Goal: Transaction & Acquisition: Purchase product/service

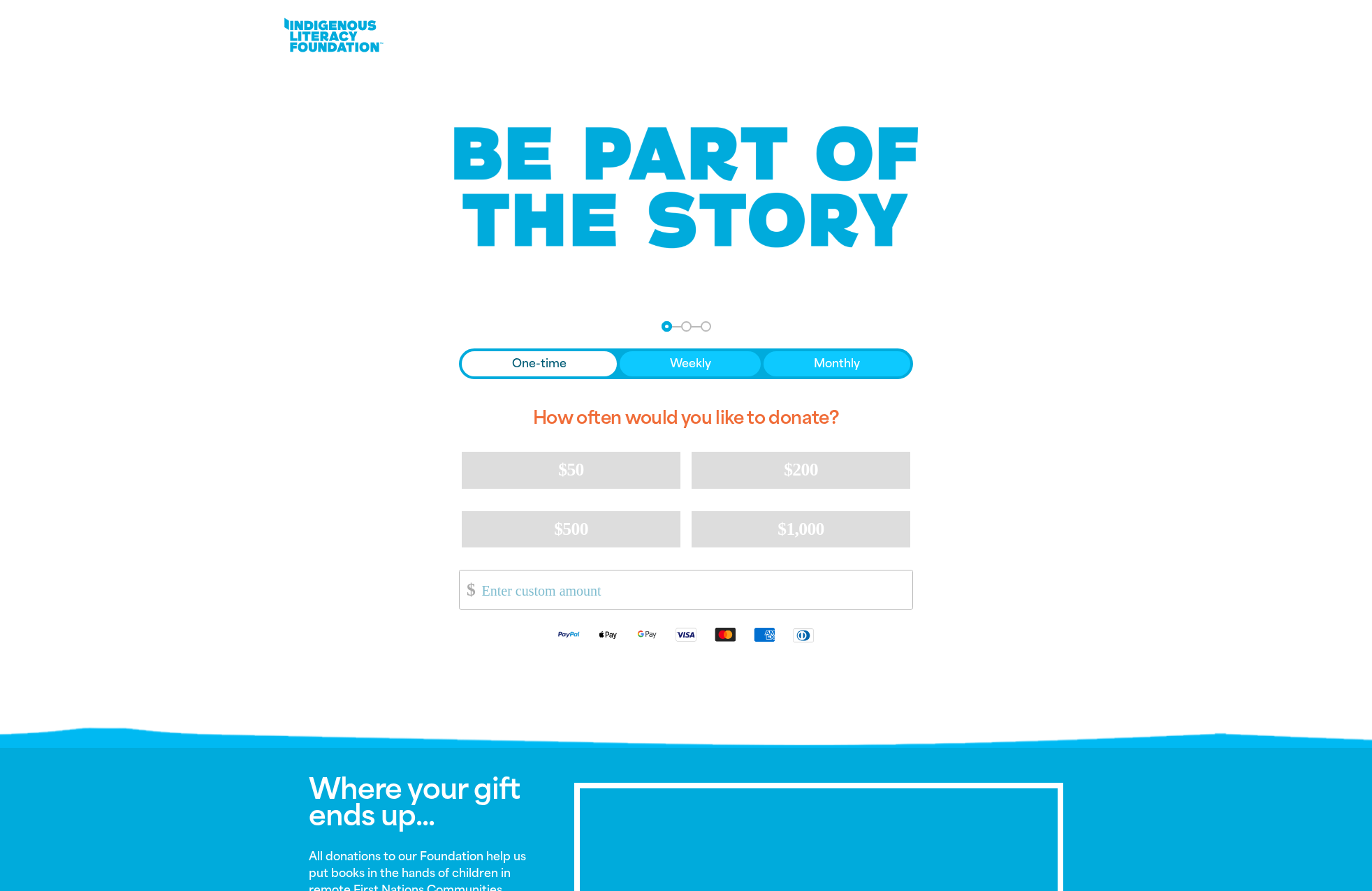
click at [589, 355] on span "Donation frequency" at bounding box center [539, 364] width 155 height 25
click at [554, 474] on button "$50" at bounding box center [571, 470] width 219 height 36
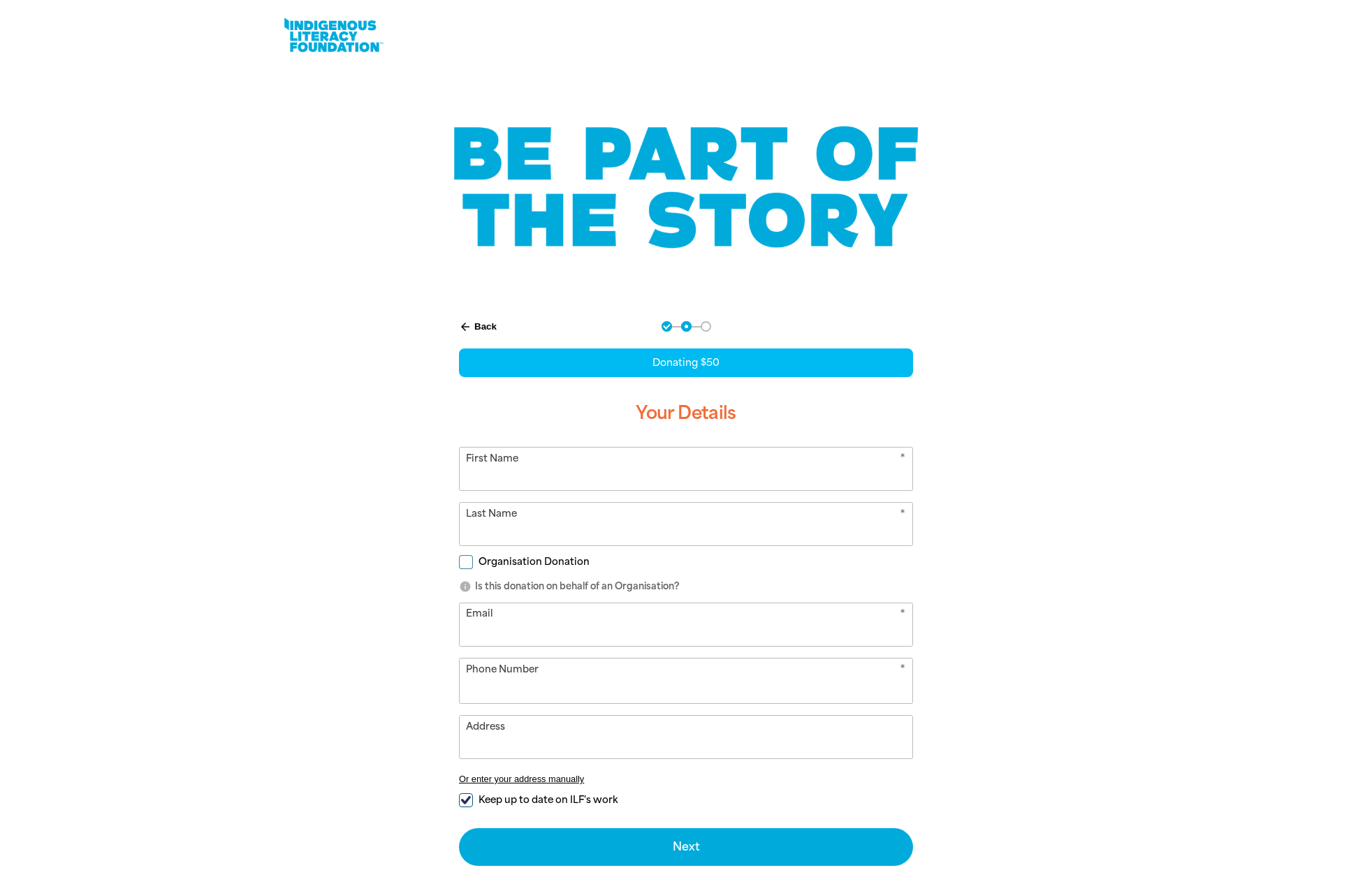
select select "AU"
click at [554, 474] on input "First Name" at bounding box center [686, 469] width 453 height 43
type input "[PERSON_NAME]"
type input "[EMAIL_ADDRESS][DOMAIN_NAME]"
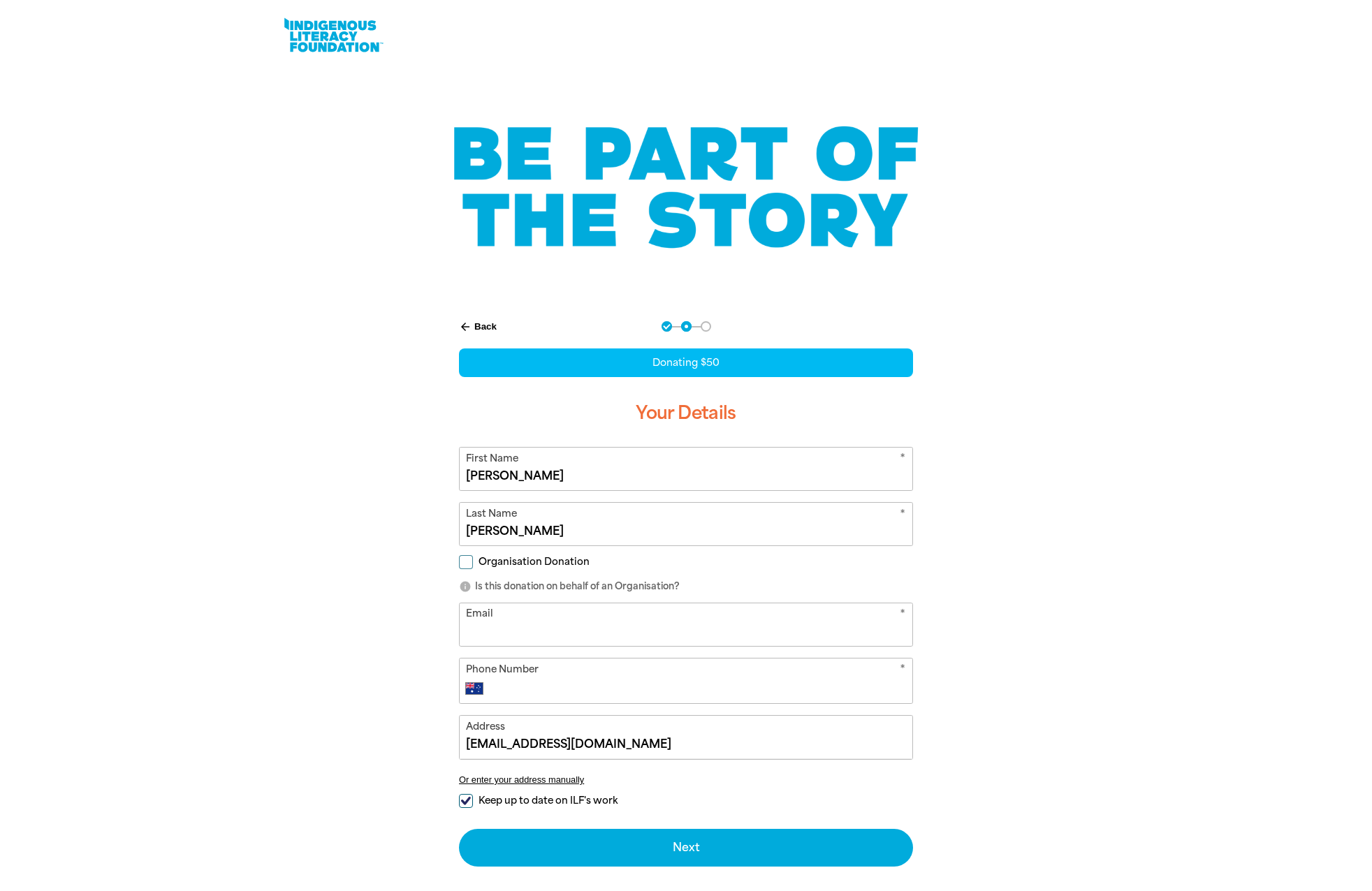
click at [667, 619] on input "Email" at bounding box center [686, 625] width 453 height 43
type input "[EMAIL_ADDRESS][DOMAIN_NAME]"
click at [688, 683] on input "Phone Number" at bounding box center [700, 689] width 413 height 17
type input "[PHONE_NUMBER]"
click at [472, 325] on button "arrow_back Back" at bounding box center [477, 326] width 48 height 24
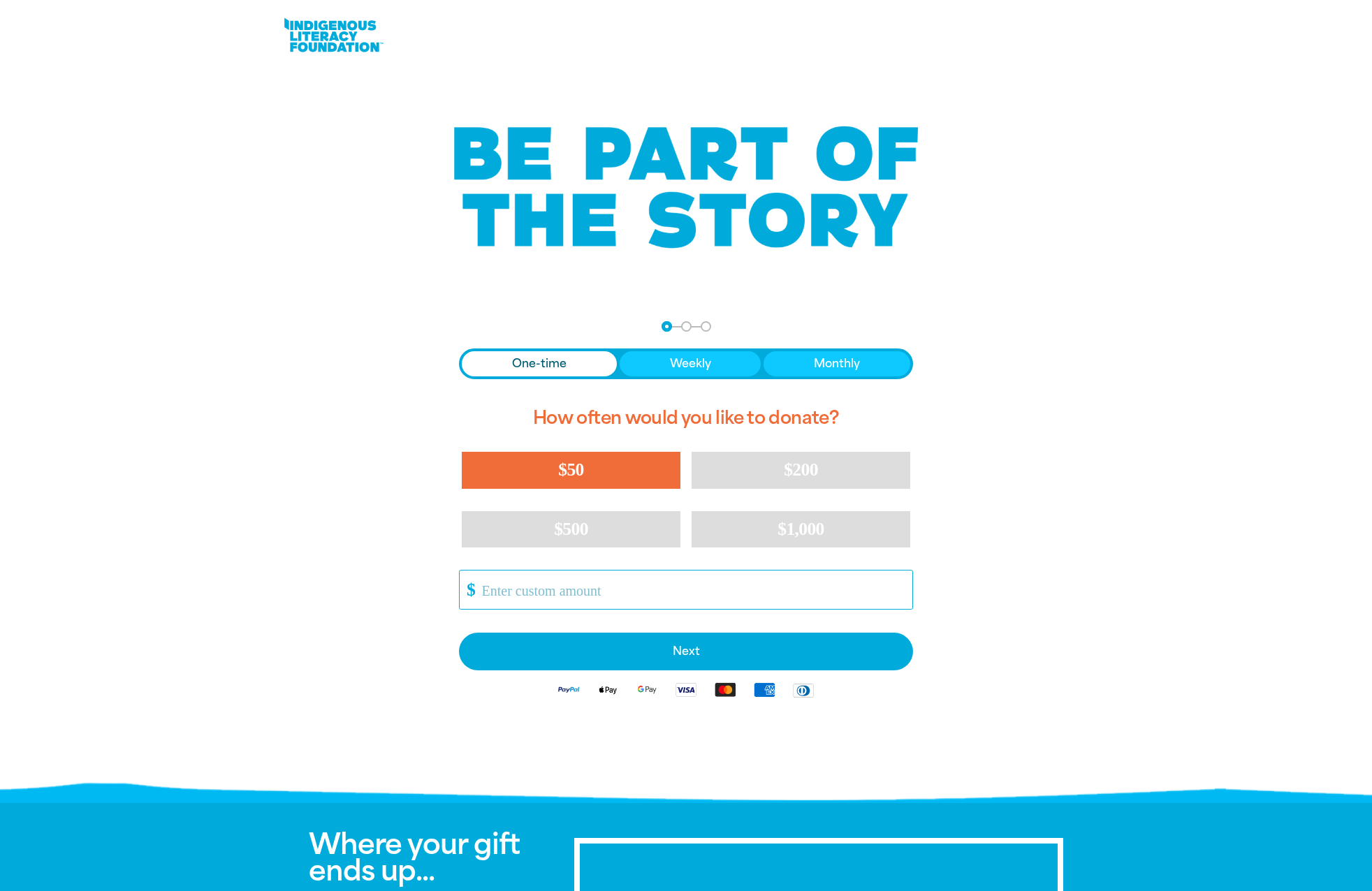
click at [513, 591] on input "Other Amount" at bounding box center [692, 590] width 440 height 38
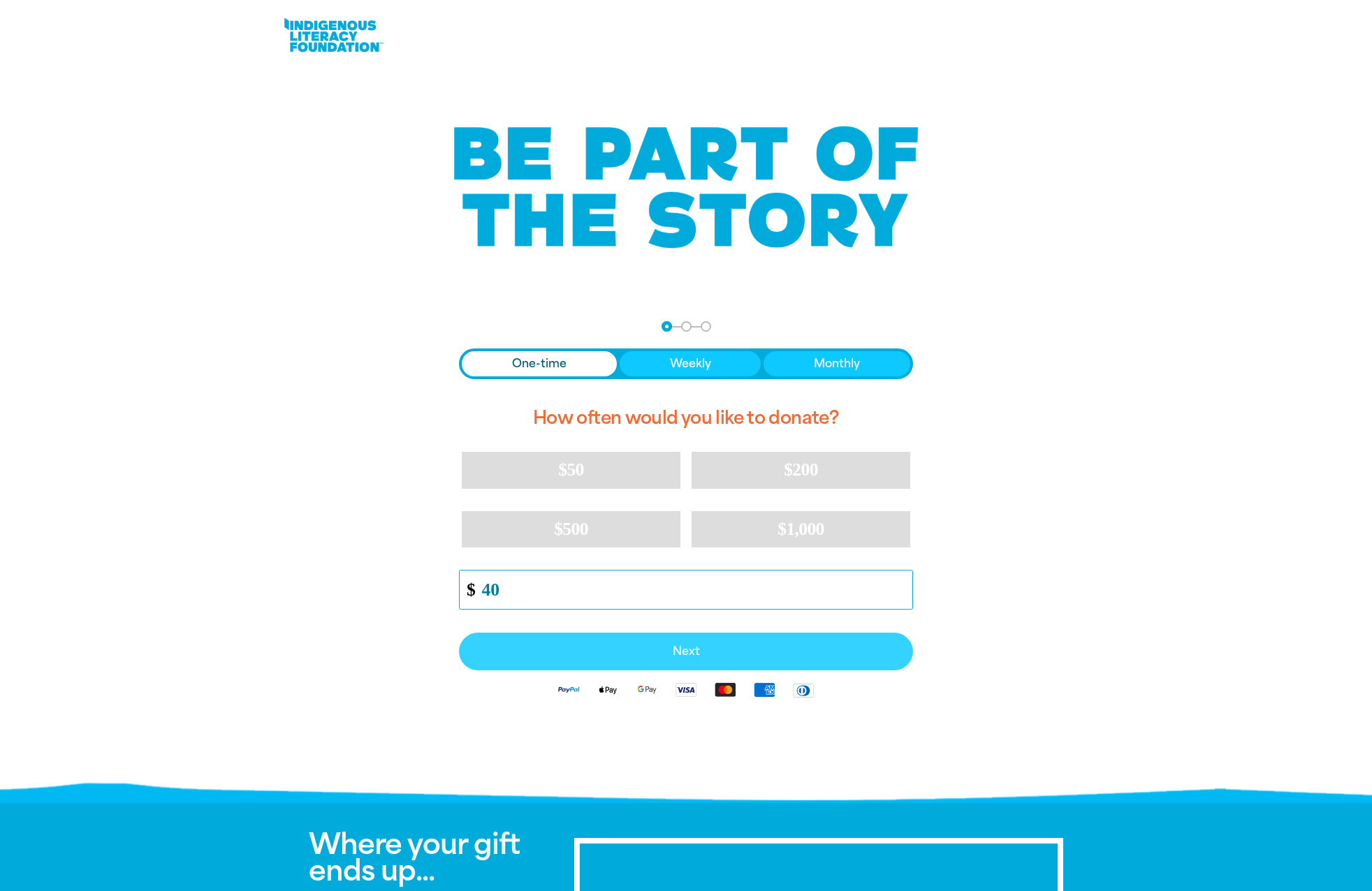
type input "40"
click at [667, 653] on span "Next" at bounding box center [686, 652] width 423 height 11
select select "AU"
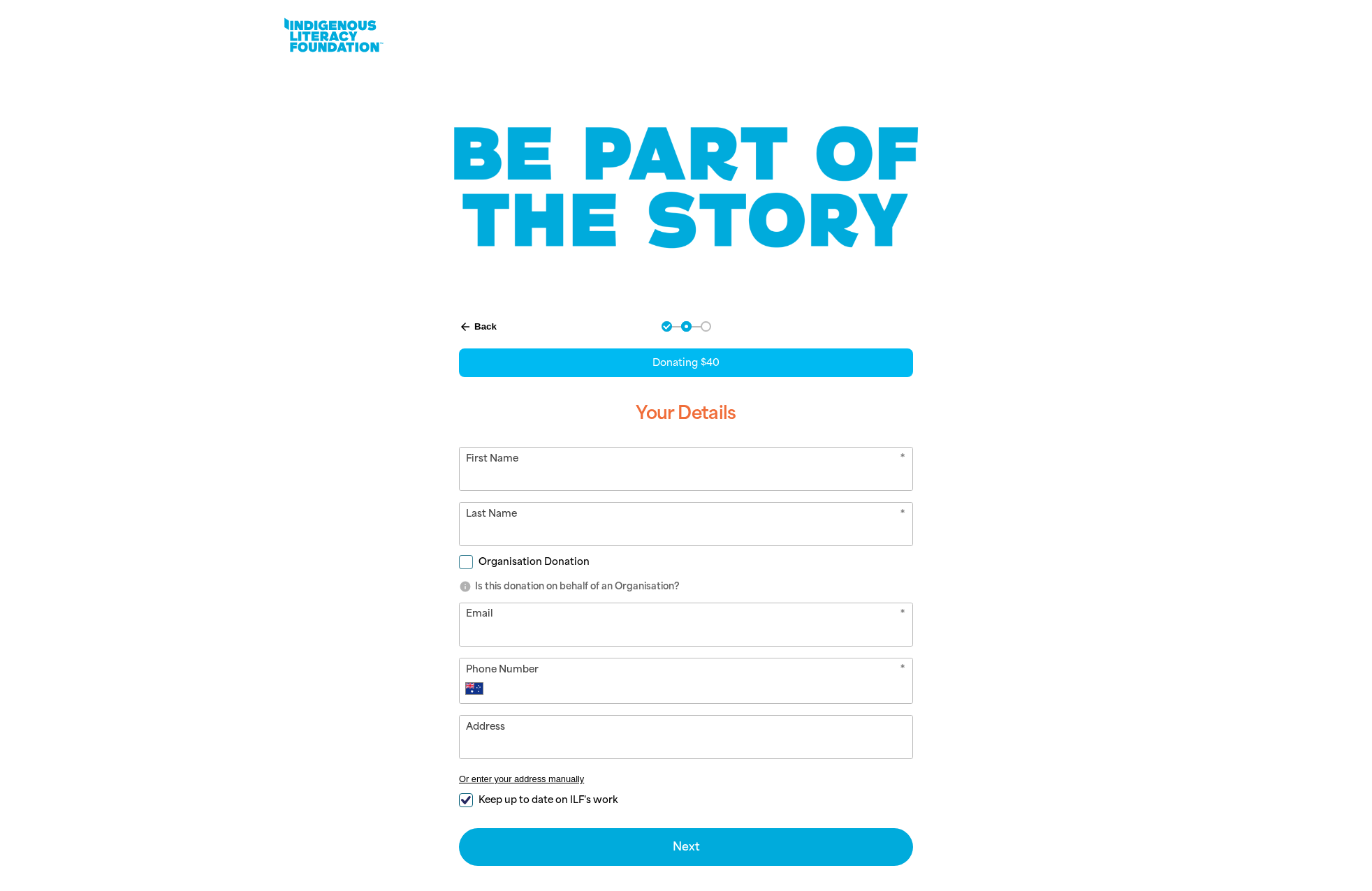
click at [554, 469] on input "First Name" at bounding box center [686, 469] width 453 height 43
type input "[PERSON_NAME]"
type input "[EMAIL_ADDRESS][DOMAIN_NAME]"
type input "[PHONE_NUMBER]"
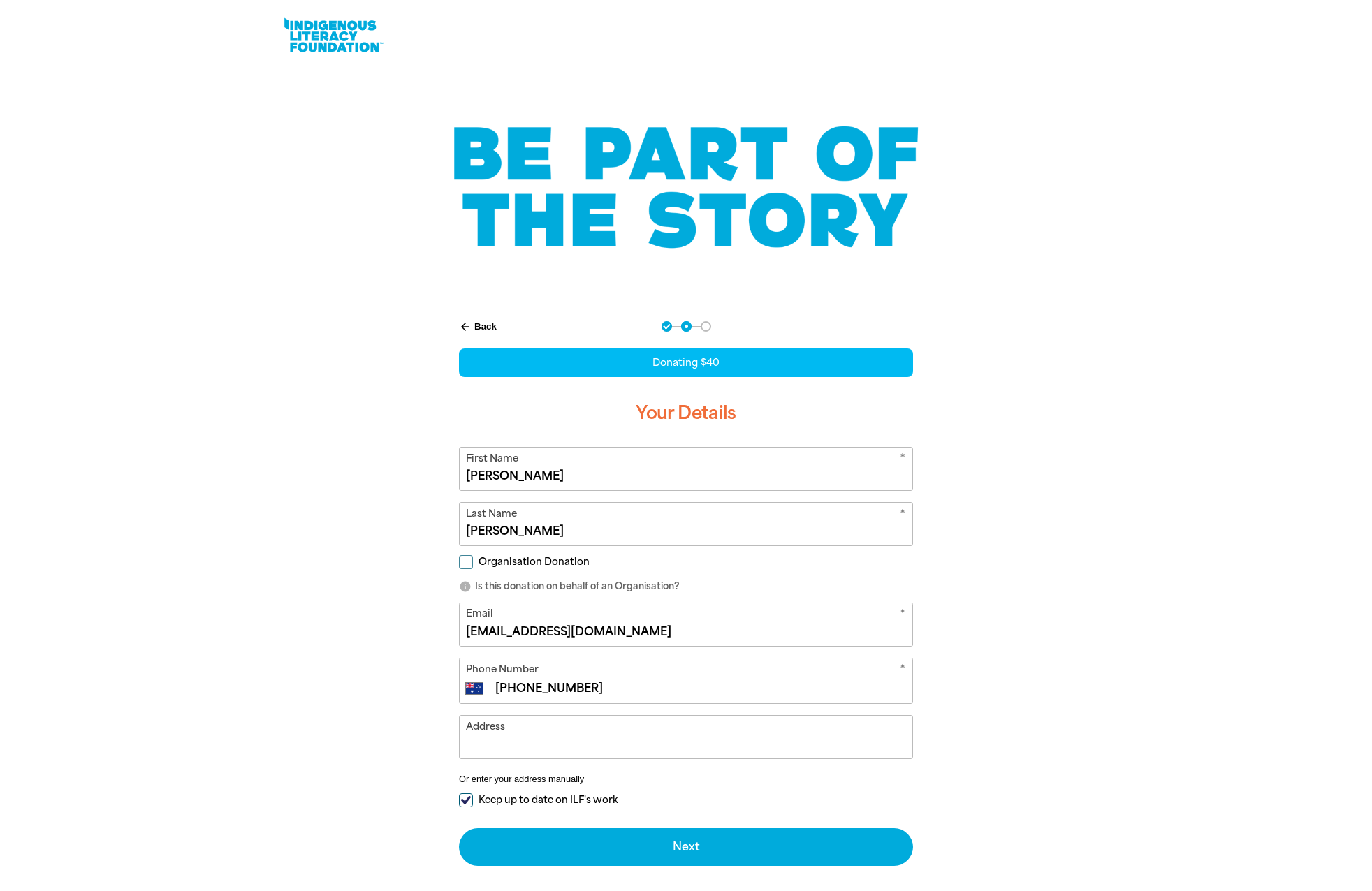
type input "[EMAIL_ADDRESS][DOMAIN_NAME]"
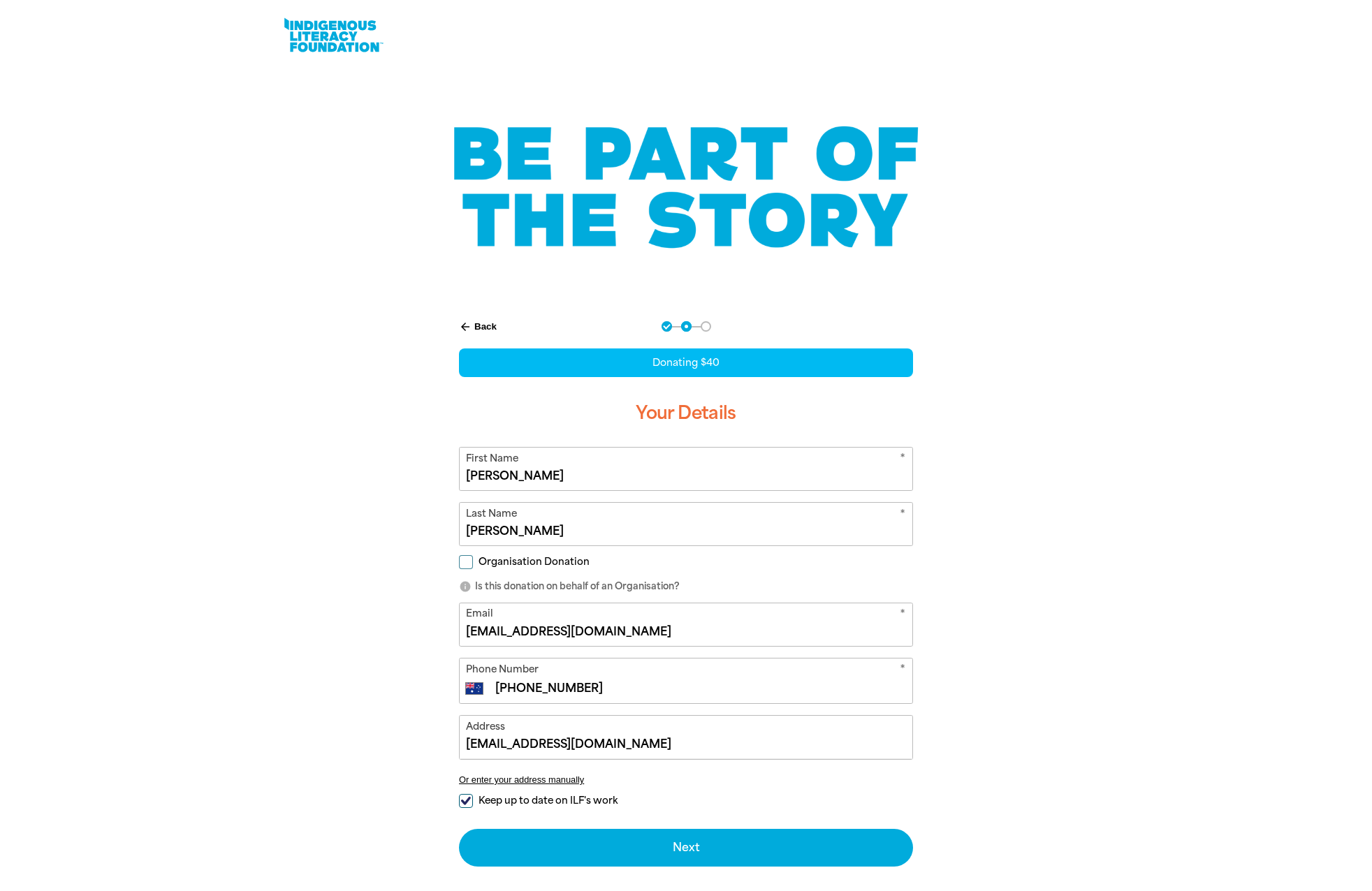
drag, startPoint x: 524, startPoint y: 529, endPoint x: 449, endPoint y: 526, distance: 75.1
click at [449, 526] on div "arrow_back Back Step 1 Step 2 Step 3 Donating $40 Your Details * First Name [PE…" at bounding box center [686, 594] width 489 height 580
type input "[PERSON_NAME]"
drag, startPoint x: 679, startPoint y: 739, endPoint x: 443, endPoint y: 740, distance: 236.0
click at [443, 740] on div "arrow_back Back Step 1 Step 2 Step 3 Donating $40 Your Details * First Name [PE…" at bounding box center [686, 594] width 489 height 580
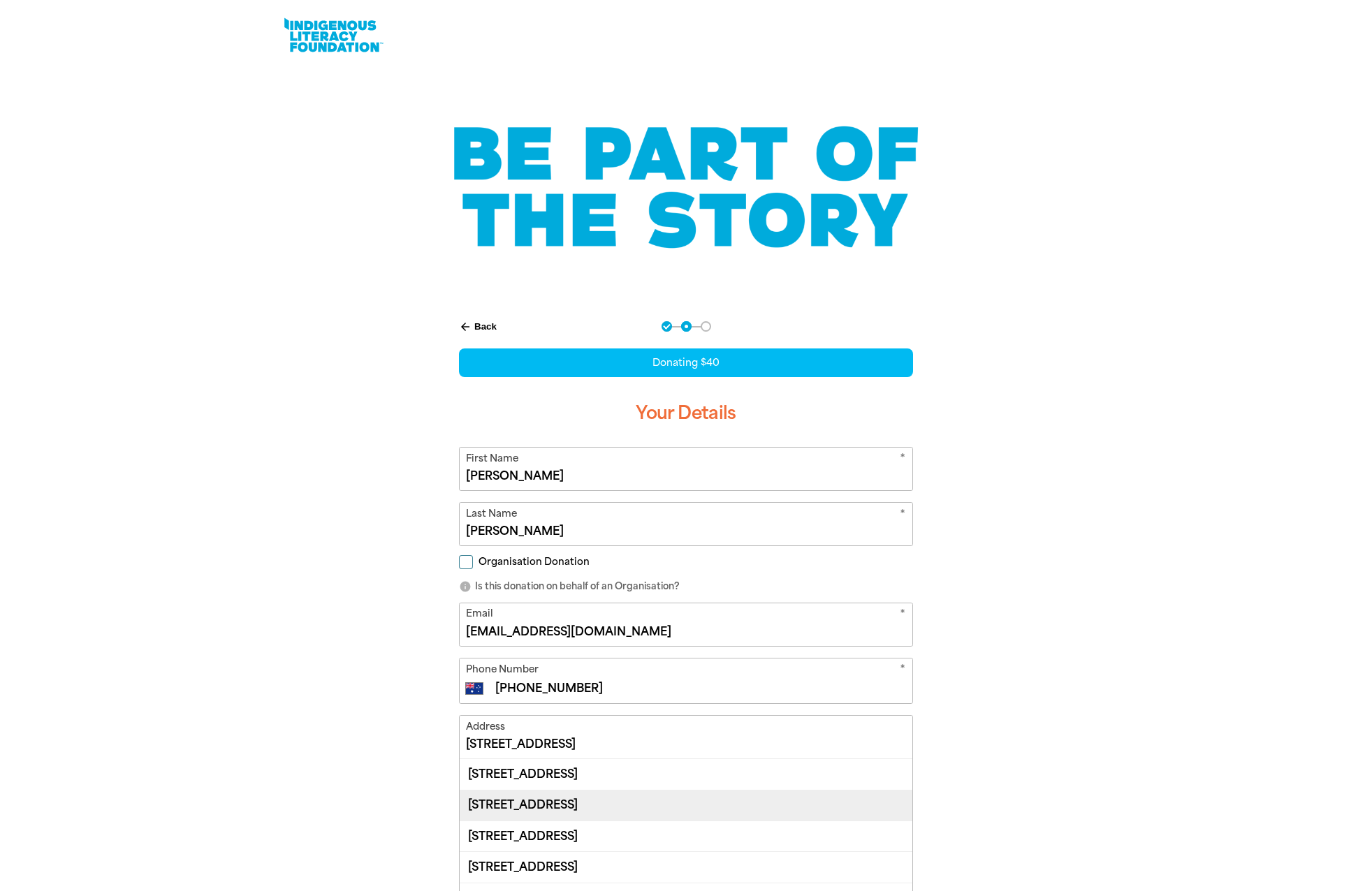
click at [599, 802] on div "[STREET_ADDRESS]" at bounding box center [686, 805] width 453 height 30
type input "[STREET_ADDRESS]"
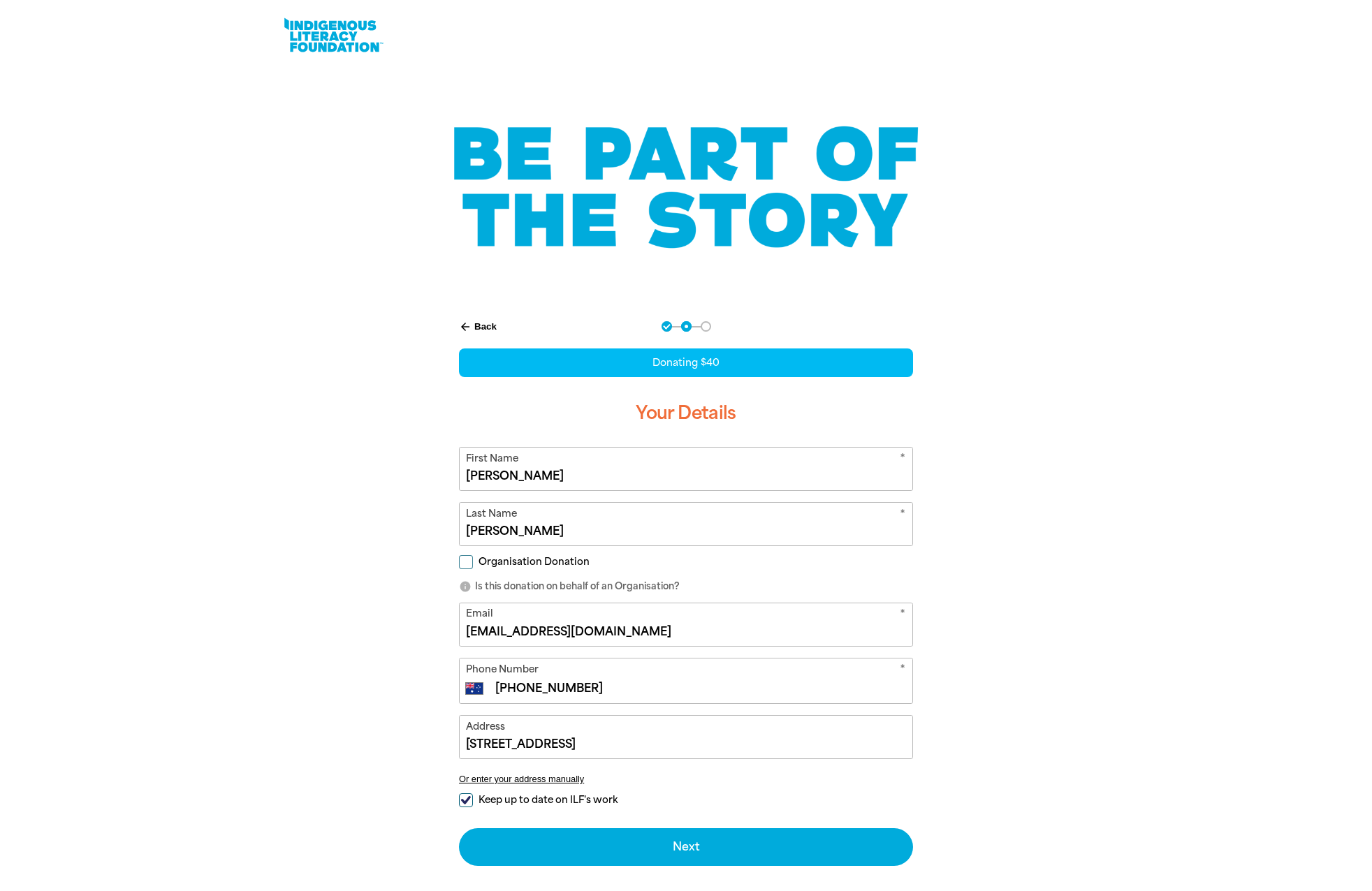
scroll to position [209, 0]
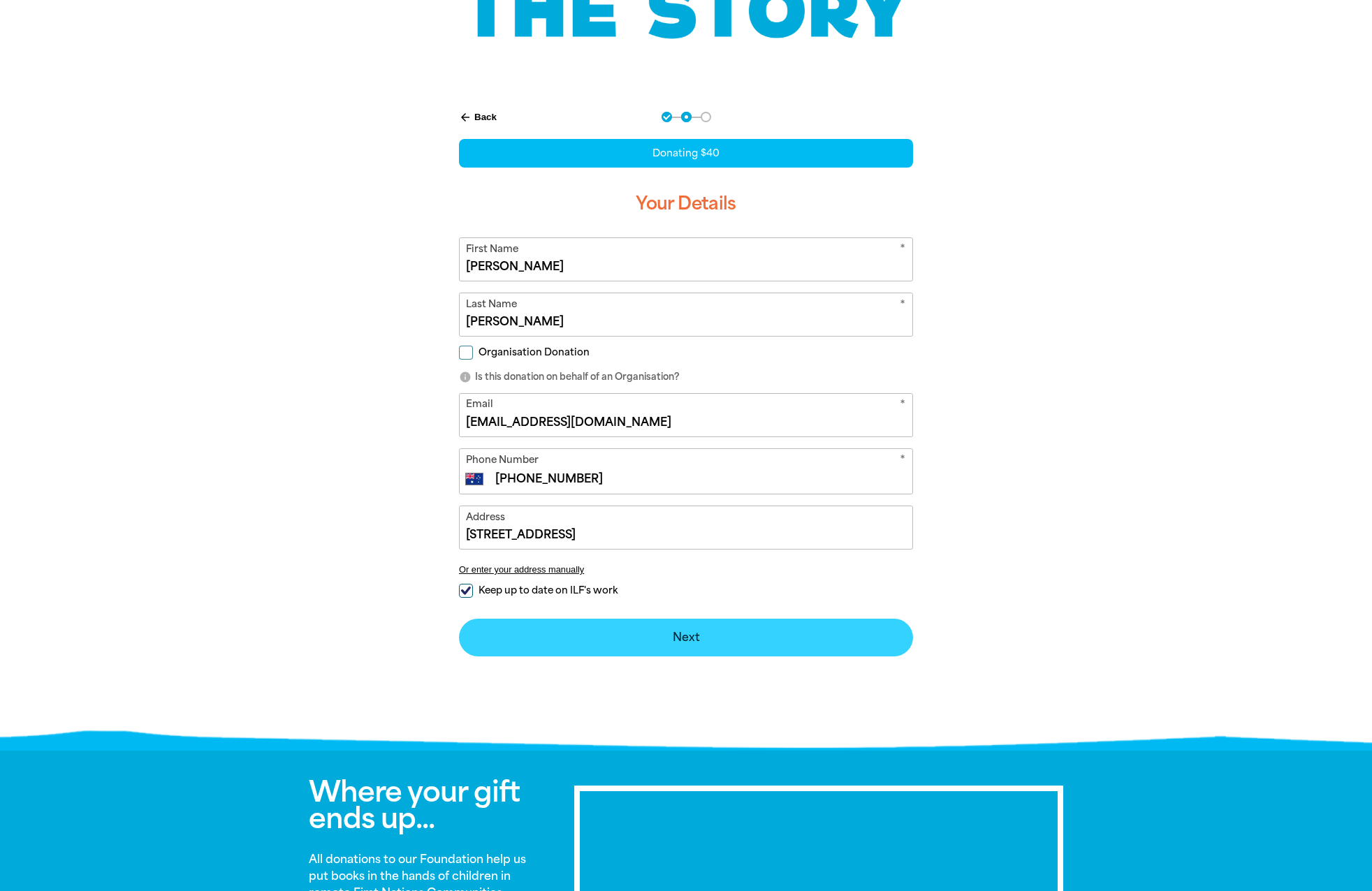
click at [699, 632] on button "Next chevron_right" at bounding box center [686, 638] width 454 height 38
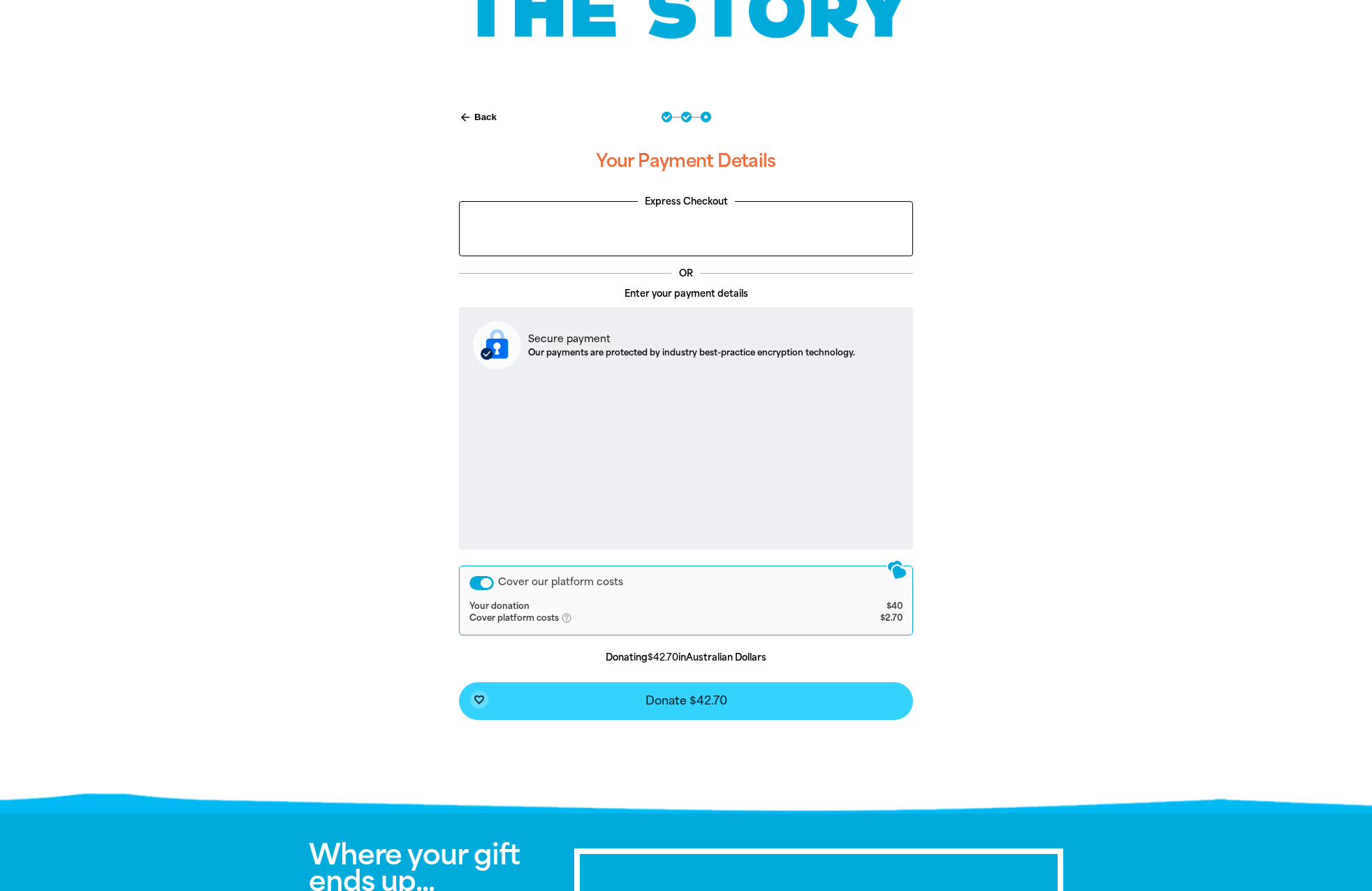
click at [707, 704] on span "Donate $42.70" at bounding box center [686, 702] width 82 height 11
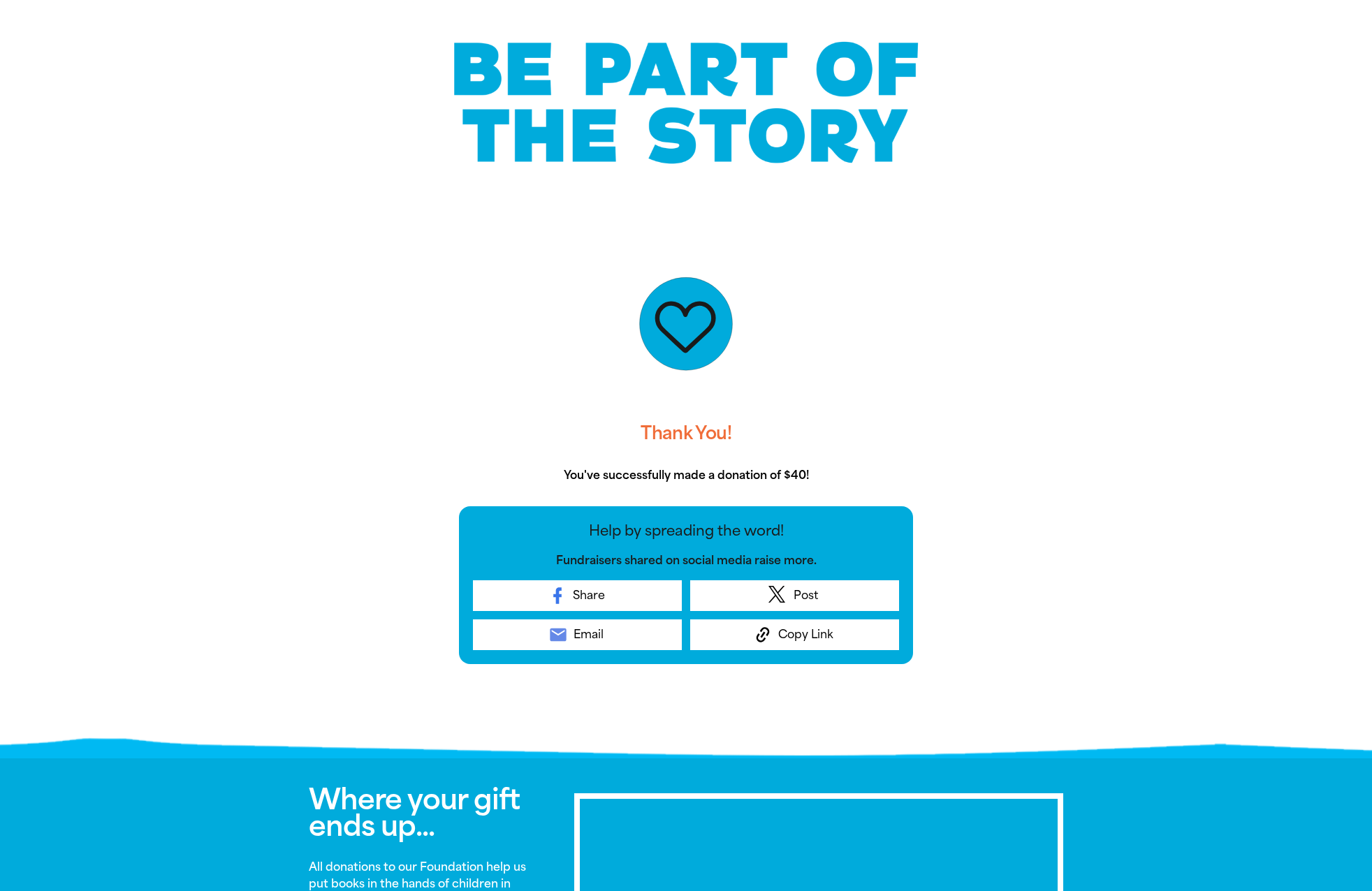
scroll to position [0, 0]
